Goal: Information Seeking & Learning: Find specific fact

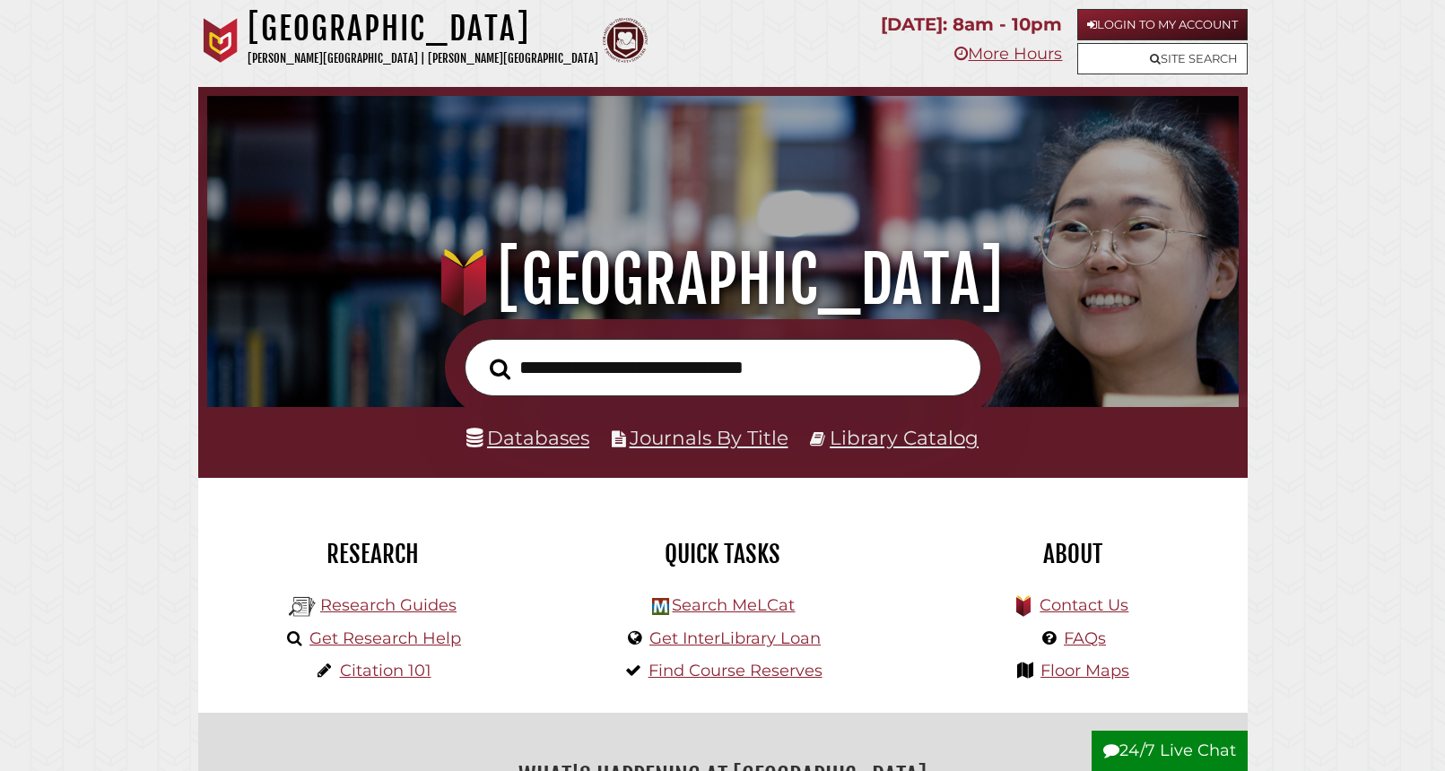
scroll to position [341, 1023]
click at [623, 370] on input "text" at bounding box center [723, 368] width 517 height 58
type input "**********"
click at [481, 353] on button "Search" at bounding box center [500, 369] width 39 height 32
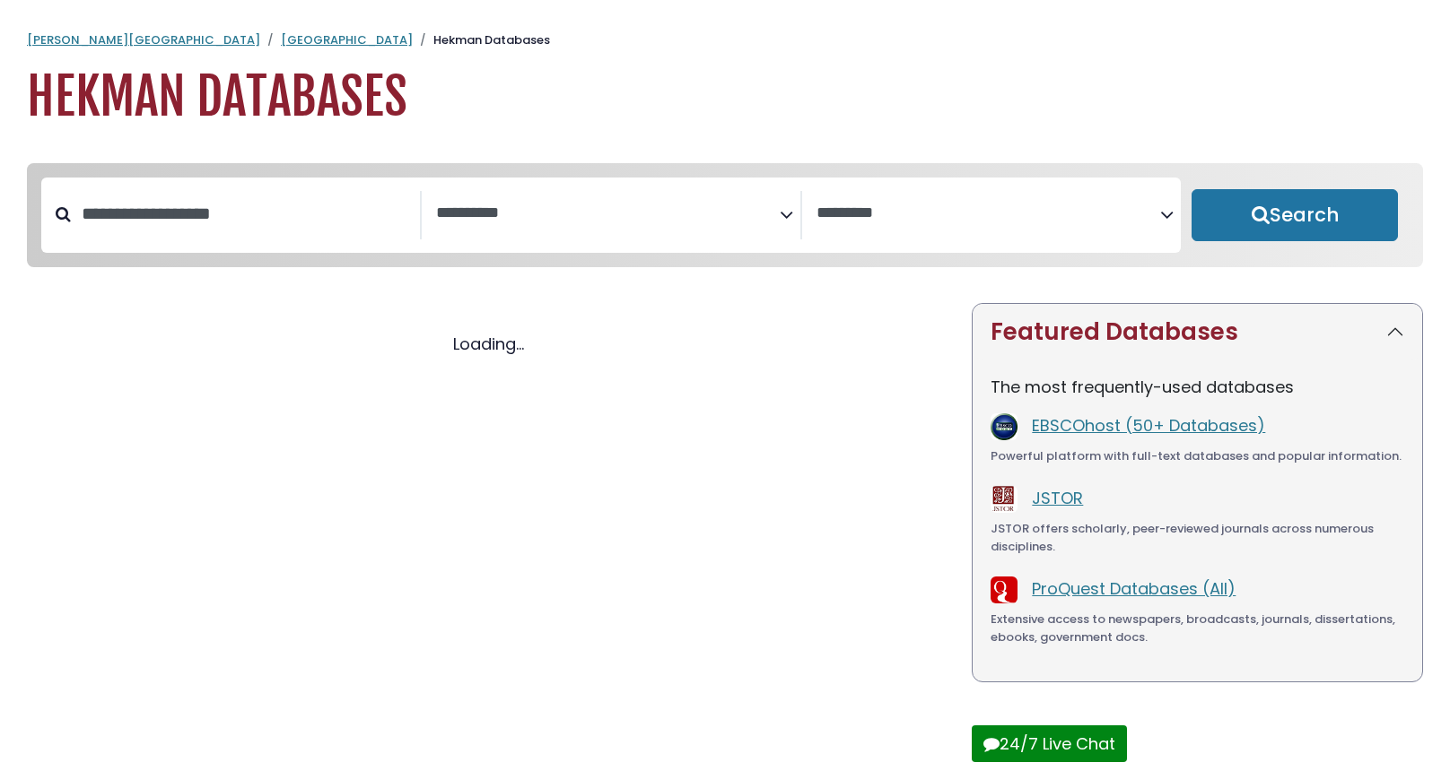
select select "Database Subject Filter"
select select "Database Vendors Filter"
select select "Database Subject Filter"
select select "Database Vendors Filter"
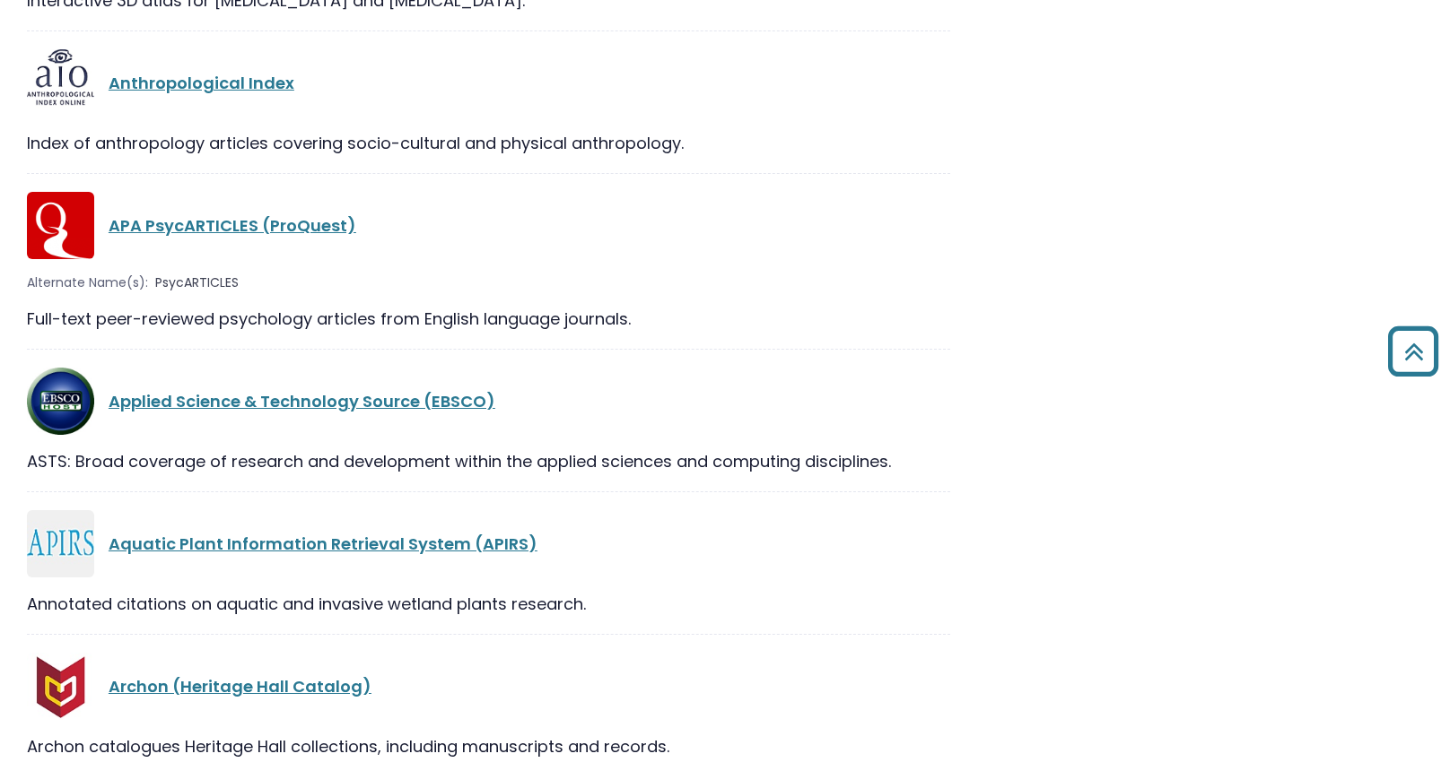
scroll to position [3409, 0]
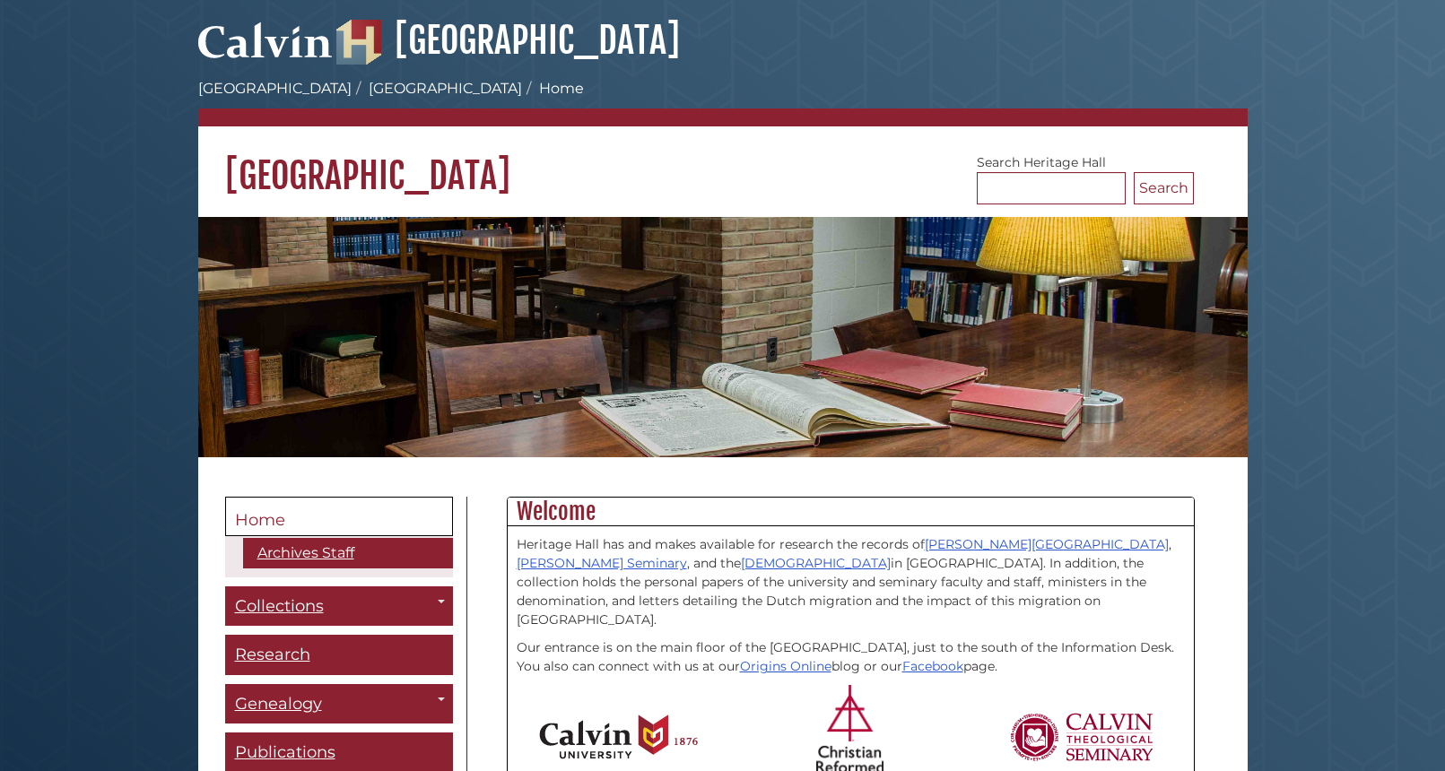
click at [338, 509] on link "Home" at bounding box center [339, 516] width 228 height 39
click at [343, 548] on link "Archives Staff" at bounding box center [348, 553] width 210 height 30
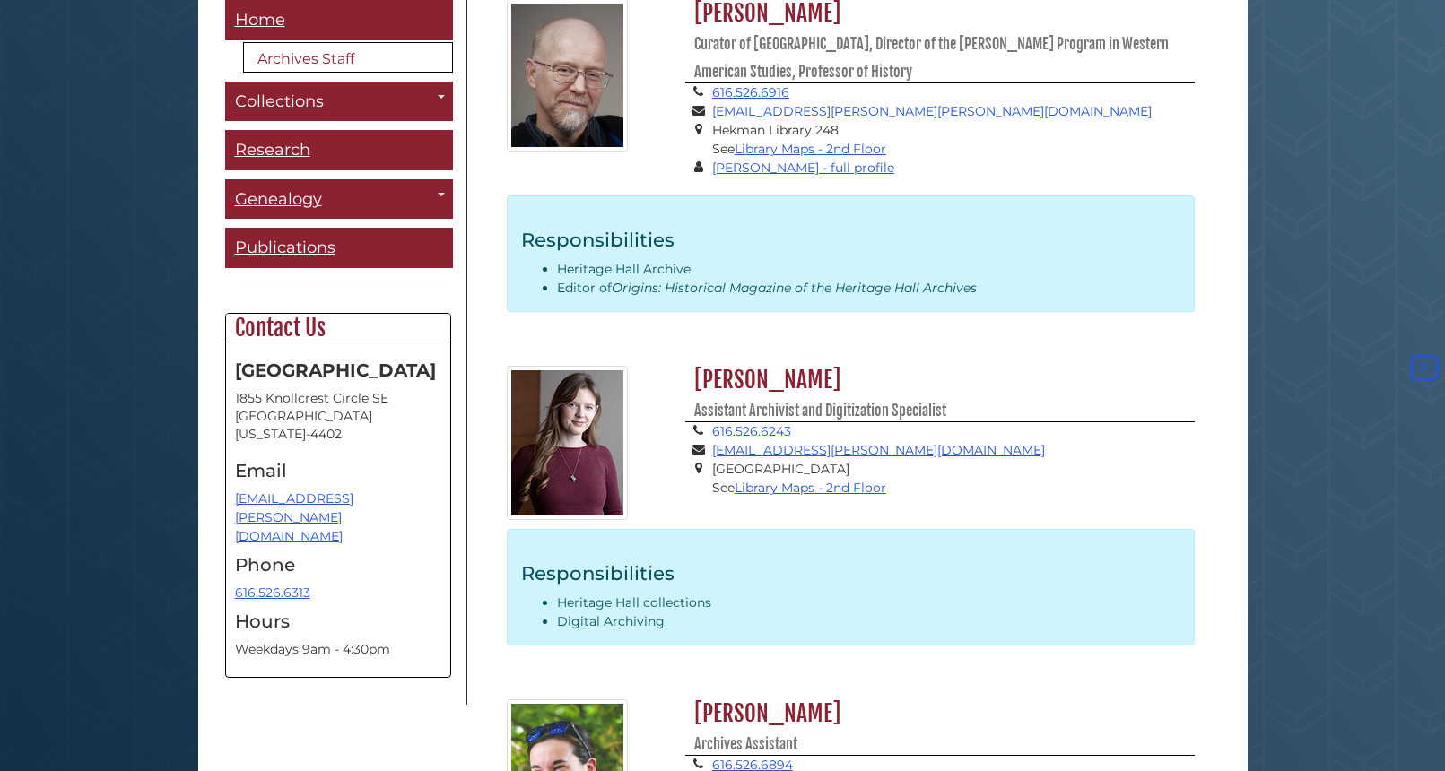
scroll to position [403, 0]
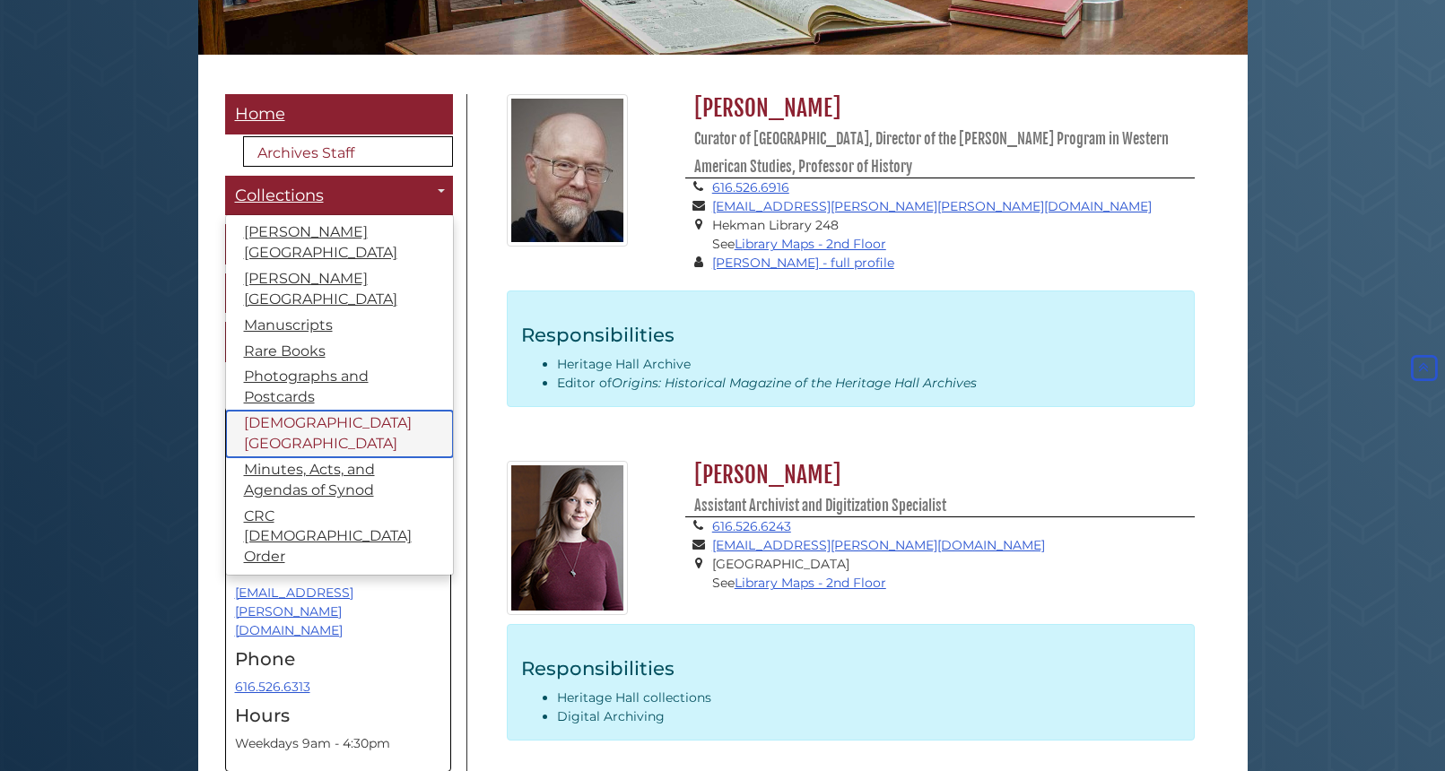
click at [333, 414] on link "[DEMOGRAPHIC_DATA][GEOGRAPHIC_DATA]" at bounding box center [339, 434] width 227 height 47
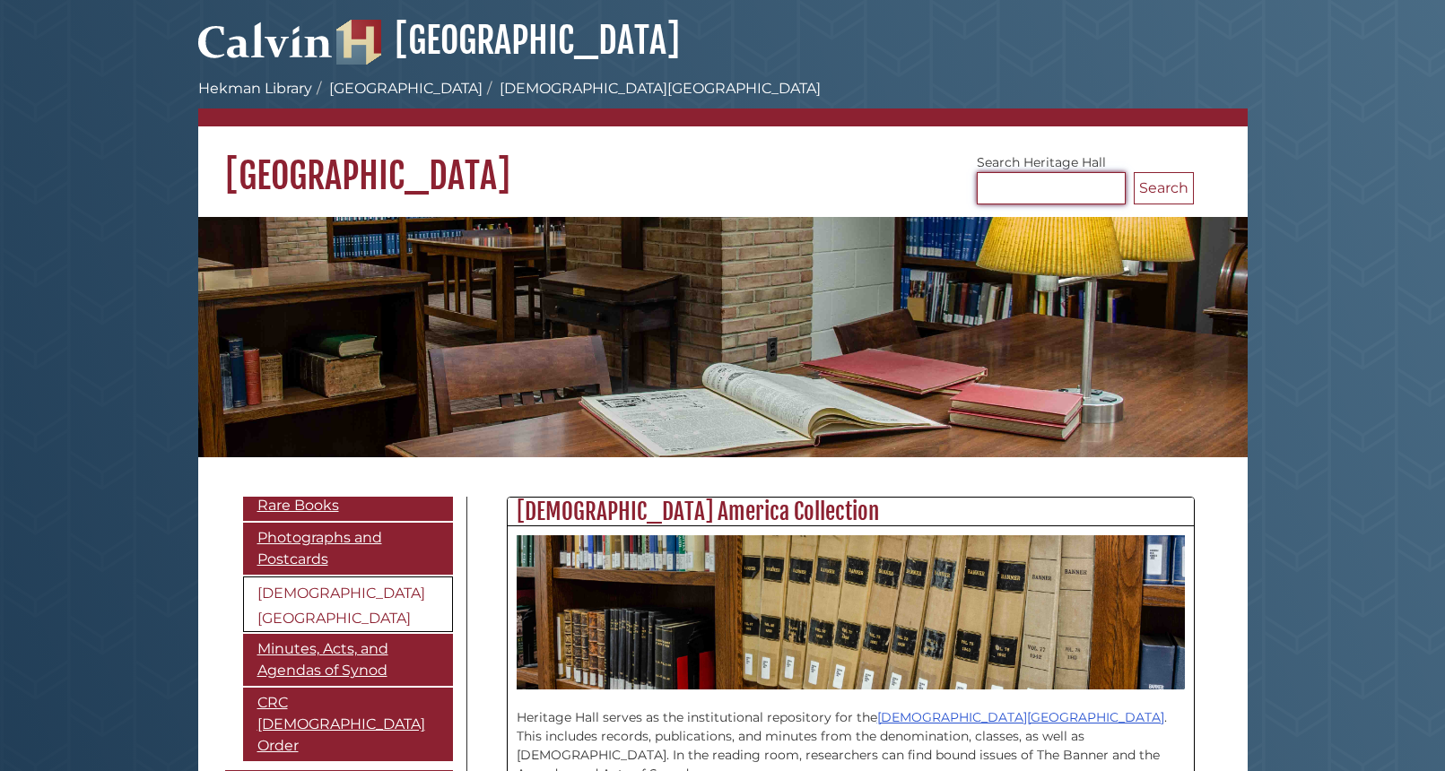
click at [1001, 197] on input "Search Heritage Hall" at bounding box center [1051, 188] width 149 height 32
type input "**********"
click at [1163, 191] on button "Search" at bounding box center [1164, 188] width 60 height 32
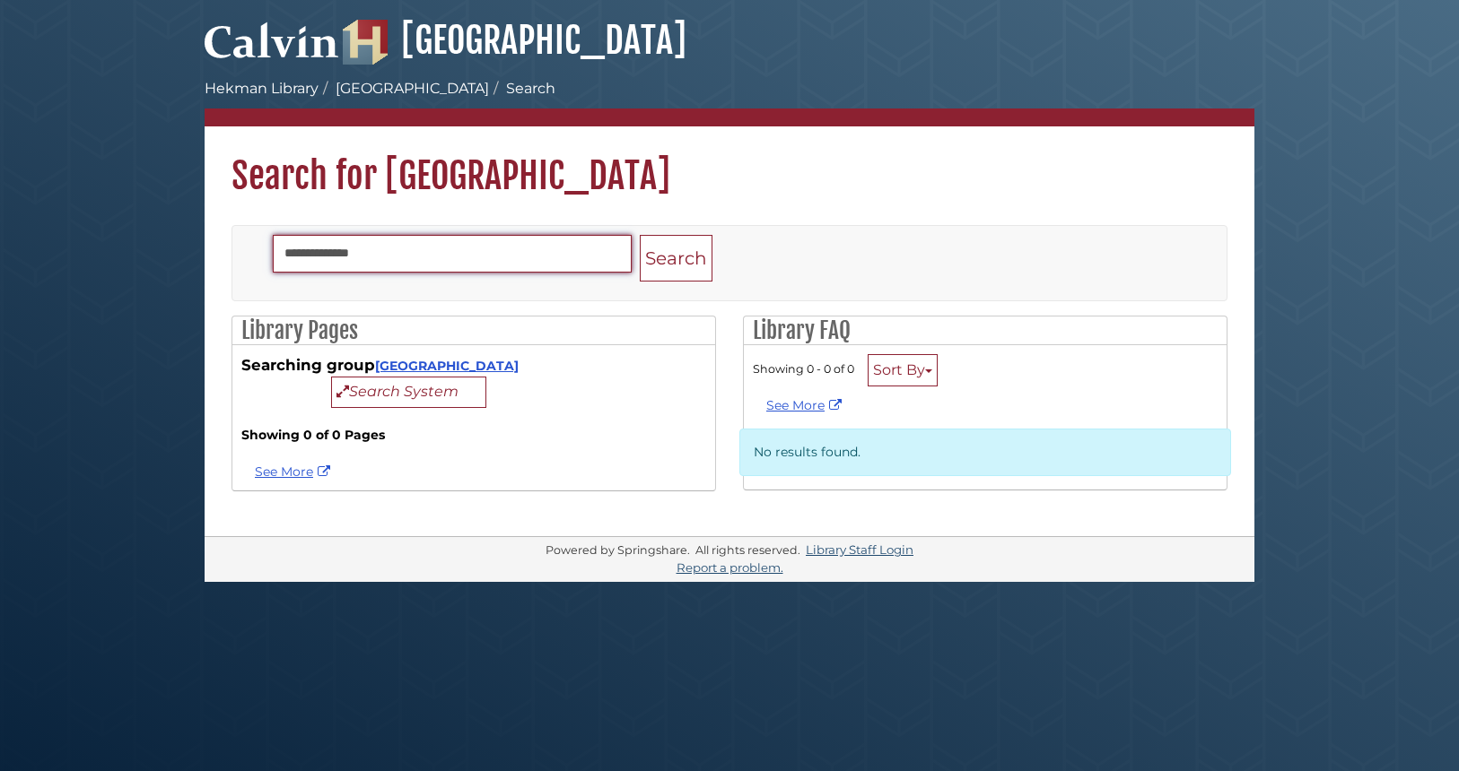
drag, startPoint x: 450, startPoint y: 252, endPoint x: 115, endPoint y: 237, distance: 335.8
click at [115, 237] on body "**********" at bounding box center [729, 385] width 1459 height 771
type input "******"
click at [640, 235] on button "Search" at bounding box center [676, 259] width 73 height 48
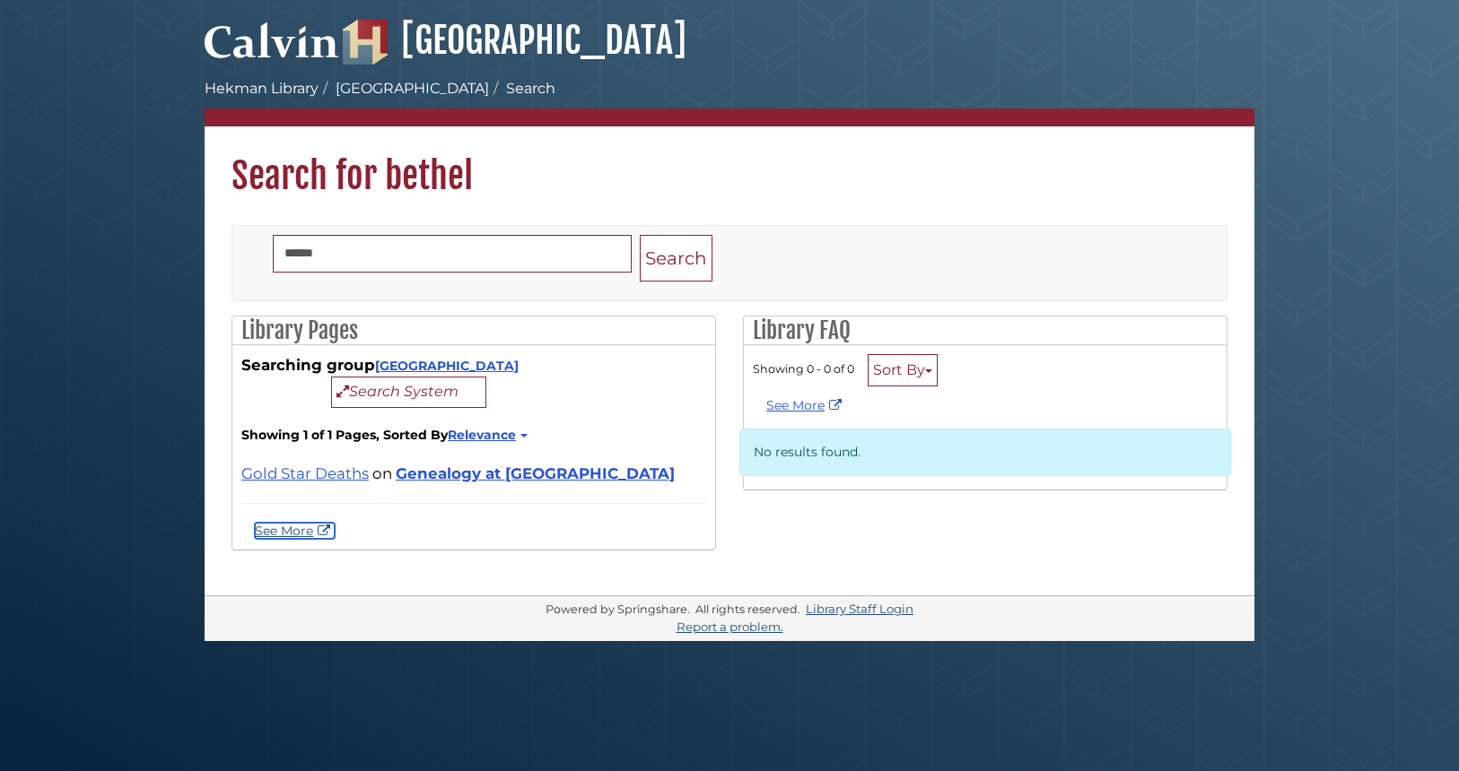
click at [280, 527] on link "See More" at bounding box center [295, 531] width 80 height 16
